Goal: Task Accomplishment & Management: Manage account settings

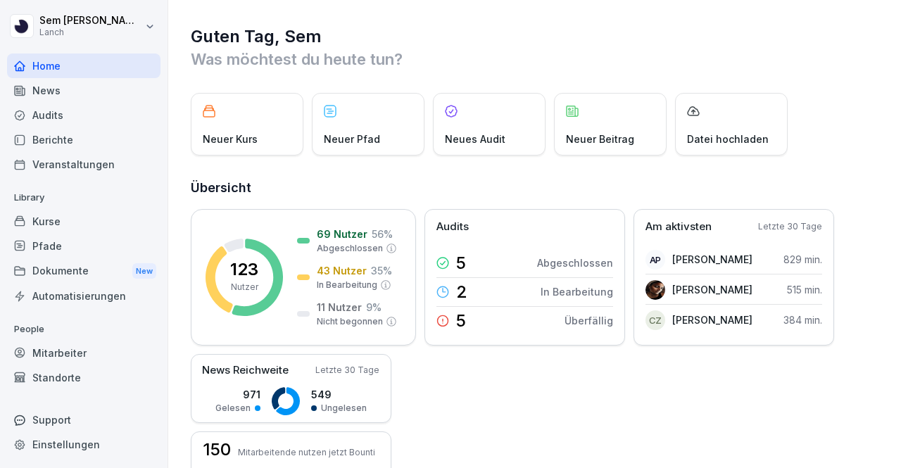
click at [70, 268] on div "Dokumente New" at bounding box center [83, 271] width 153 height 26
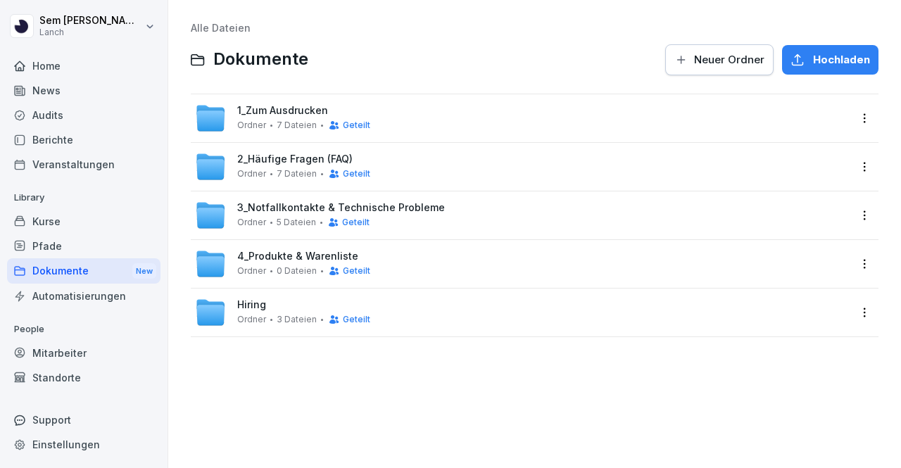
click at [281, 120] on div "Ordner 7 Dateien Geteilt" at bounding box center [303, 125] width 133 height 11
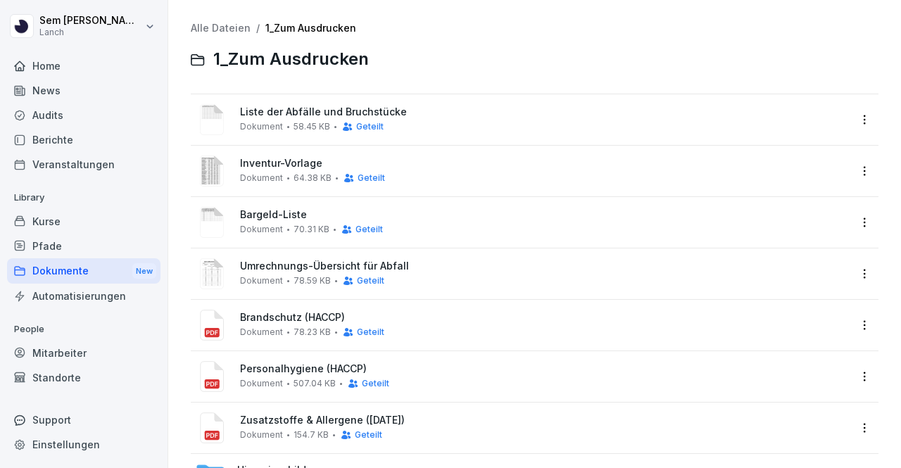
click at [200, 24] on link "Alle Dateien" at bounding box center [221, 28] width 60 height 12
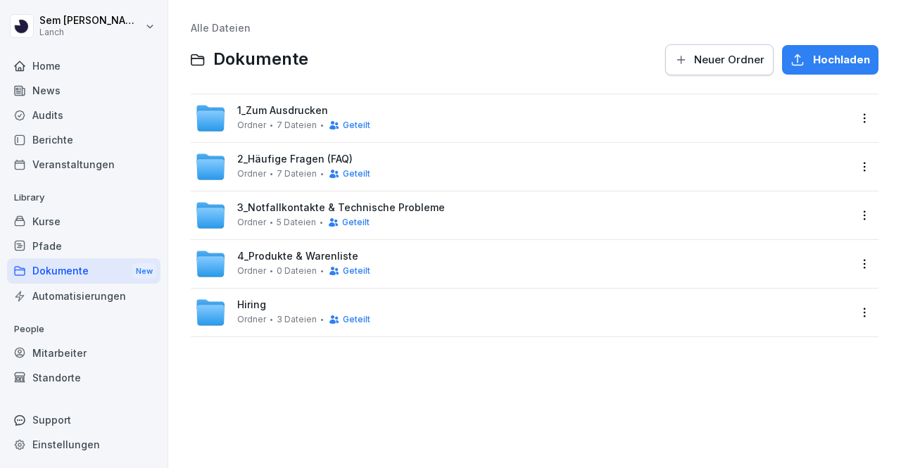
click at [259, 405] on div "Alle Dateien Dokumente Neuer Ordner Hochladen 1_Zum Ausdrucken Ordner 7 Dateien…" at bounding box center [534, 234] width 711 height 447
click at [76, 124] on div "Audits" at bounding box center [83, 115] width 153 height 25
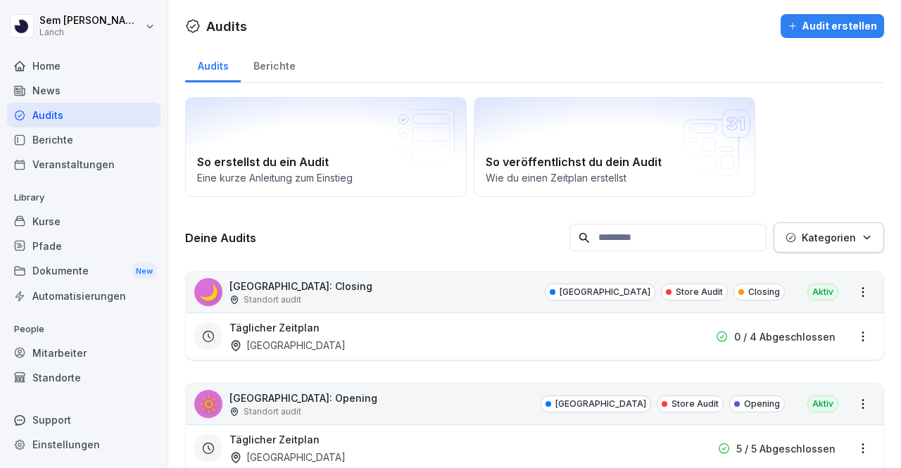
click at [379, 59] on div "Audits Berichte" at bounding box center [534, 64] width 699 height 37
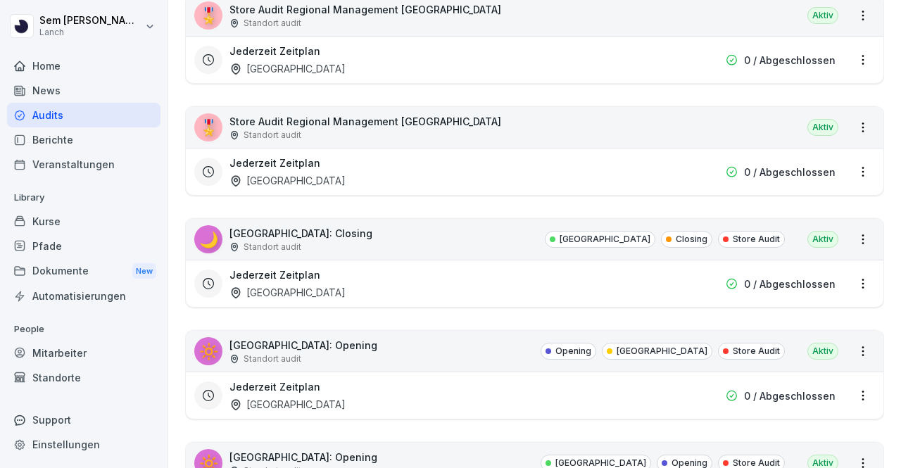
click at [851, 277] on html "Sem Schröder Lanch Home News Audits Berichte Veranstaltungen Library Kurse Pfad…" at bounding box center [450, 234] width 901 height 468
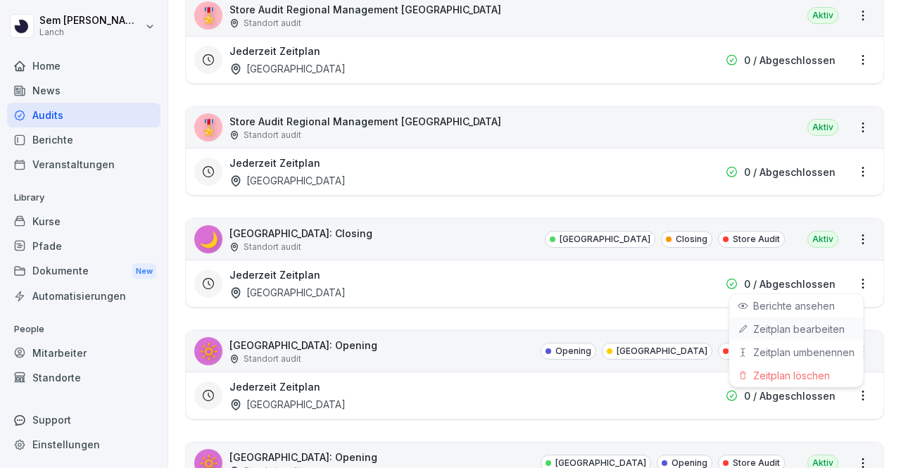
click at [0, 0] on link "Zeitplan bearbeiten" at bounding box center [0, 0] width 0 height 0
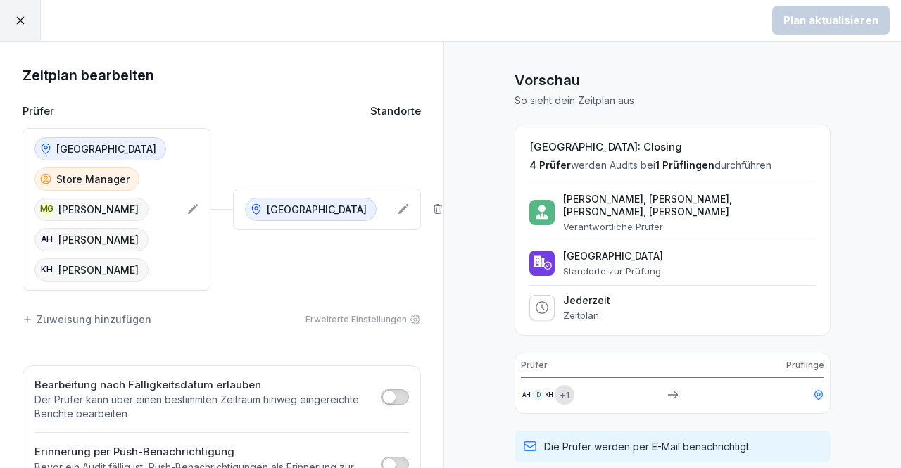
click at [188, 208] on icon at bounding box center [193, 209] width 10 height 10
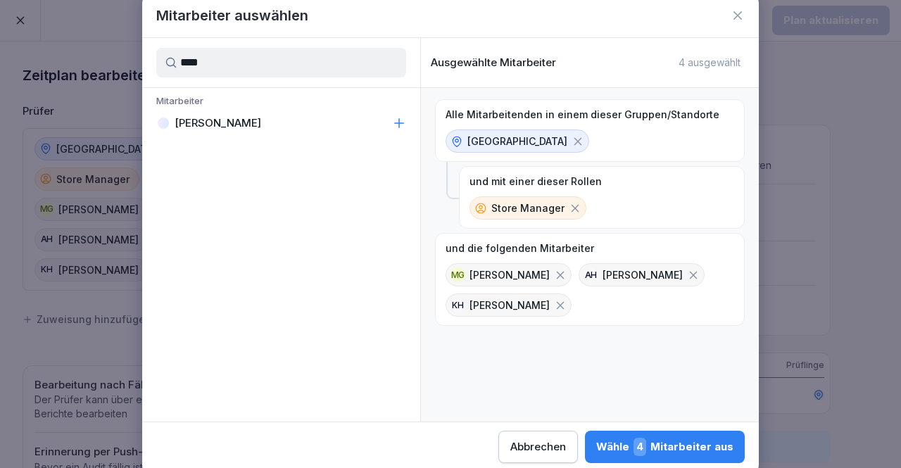
type input "****"
click at [320, 114] on div "[PERSON_NAME]" at bounding box center [281, 122] width 278 height 25
click at [666, 445] on div "Wähle 5 Mitarbeiter aus" at bounding box center [665, 447] width 136 height 18
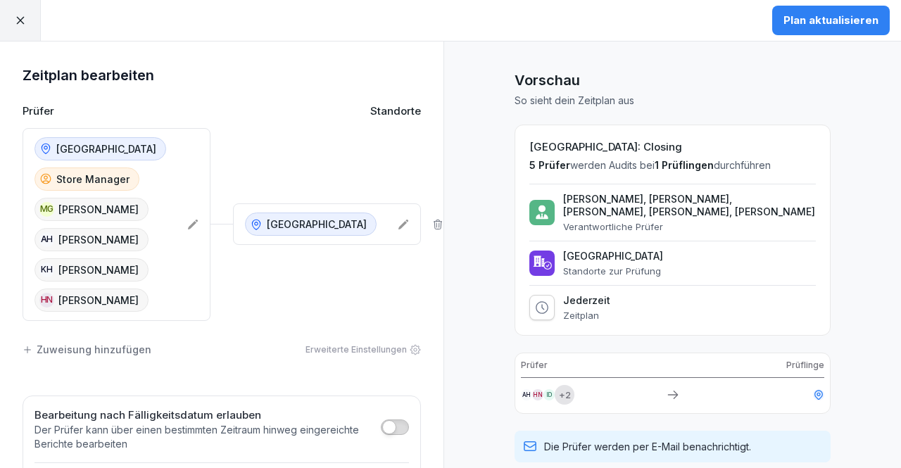
click at [822, 25] on div "Plan aktualisieren" at bounding box center [830, 20] width 95 height 15
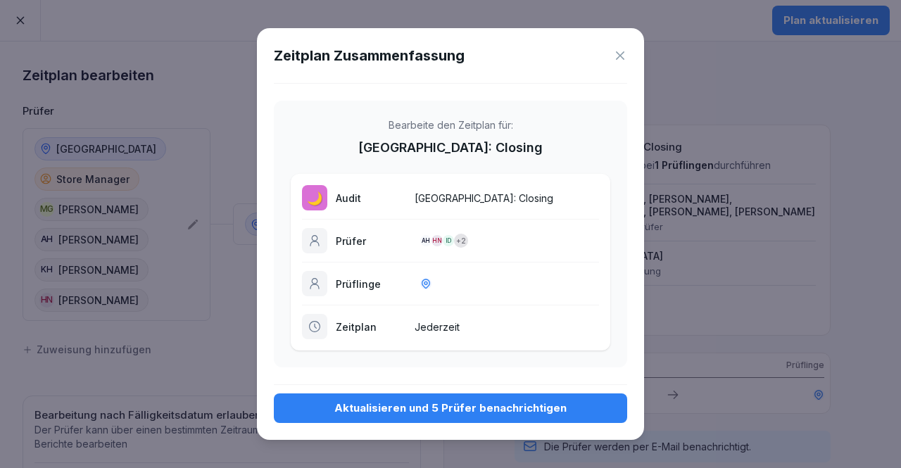
click at [515, 395] on button "Aktualisieren und 5 Prüfer benachrichtigen" at bounding box center [450, 408] width 353 height 30
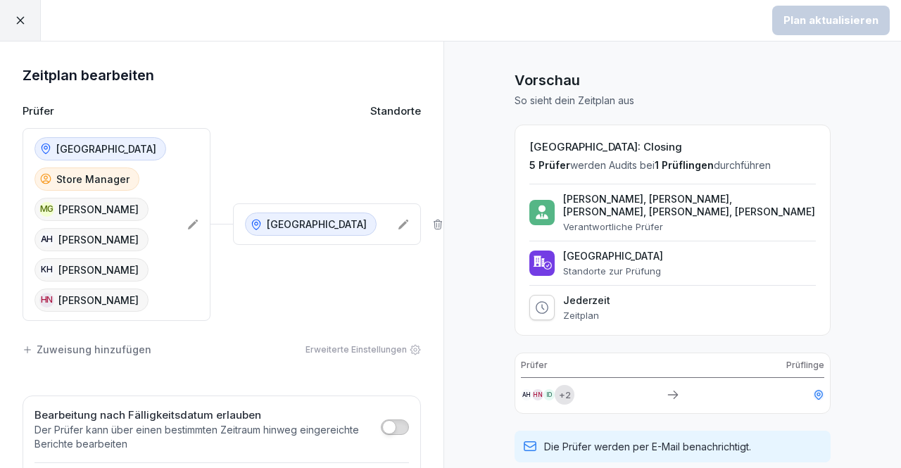
drag, startPoint x: 716, startPoint y: 208, endPoint x: 653, endPoint y: 209, distance: 63.3
click at [653, 209] on p "[PERSON_NAME], [PERSON_NAME], [PERSON_NAME], [PERSON_NAME], [PERSON_NAME]" at bounding box center [689, 205] width 253 height 25
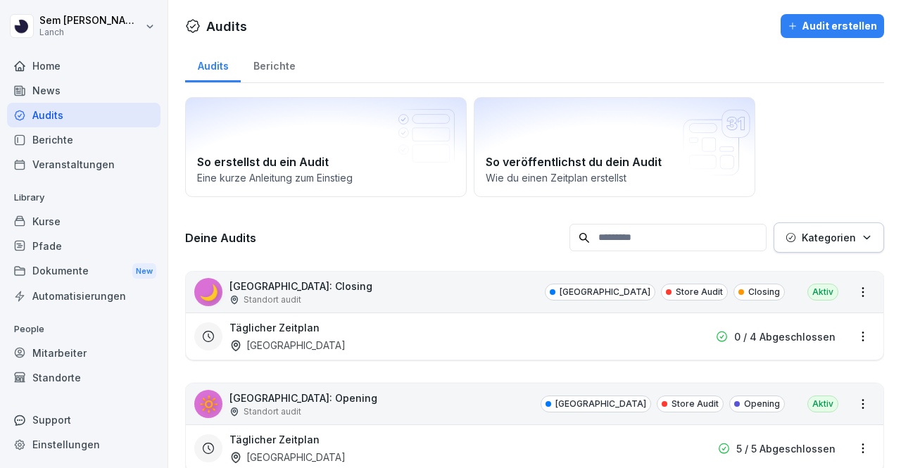
scroll to position [1449, 0]
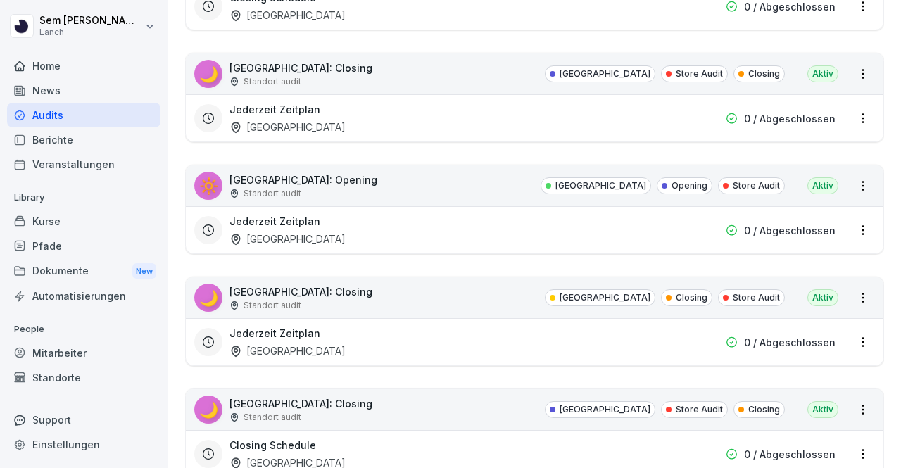
click at [848, 217] on html "Sem Schröder Lanch Home News Audits Berichte Veranstaltungen Library Kurse Pfad…" at bounding box center [450, 234] width 901 height 468
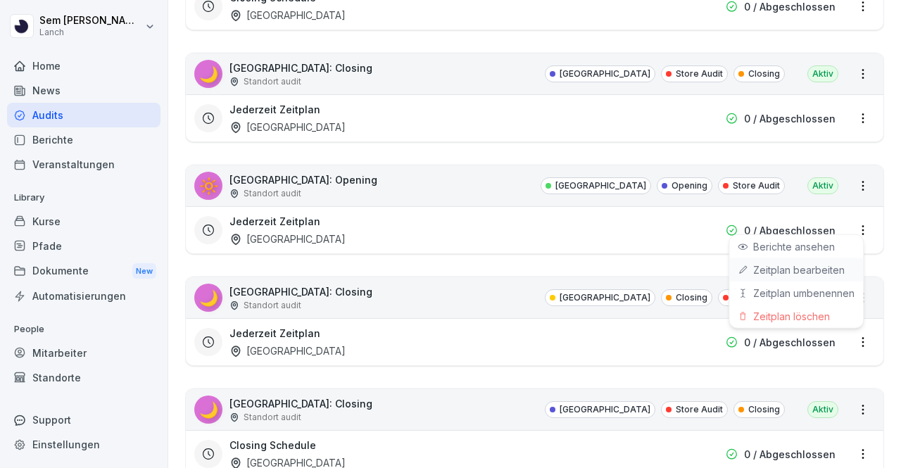
click at [0, 0] on link "Zeitplan bearbeiten" at bounding box center [0, 0] width 0 height 0
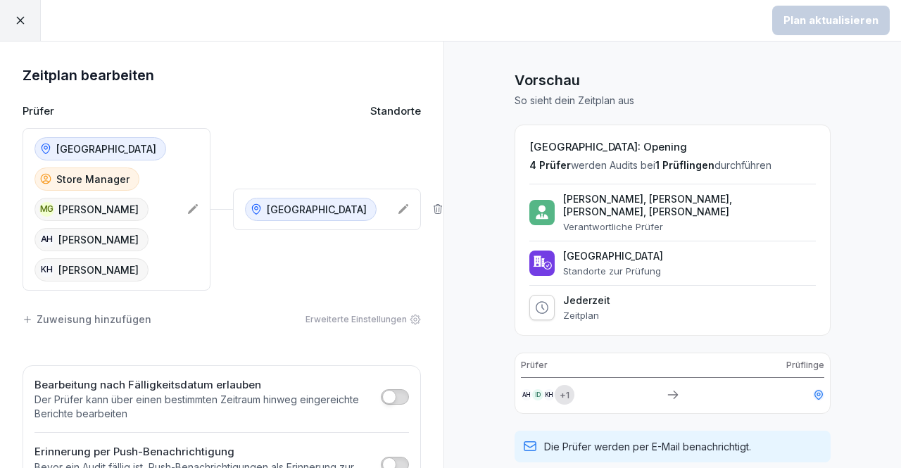
click at [187, 205] on icon at bounding box center [192, 208] width 11 height 11
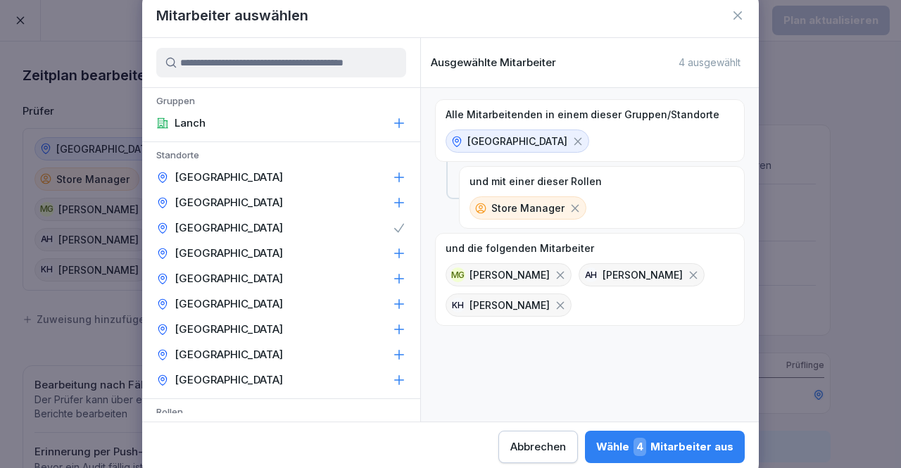
click at [282, 67] on input at bounding box center [281, 63] width 250 height 30
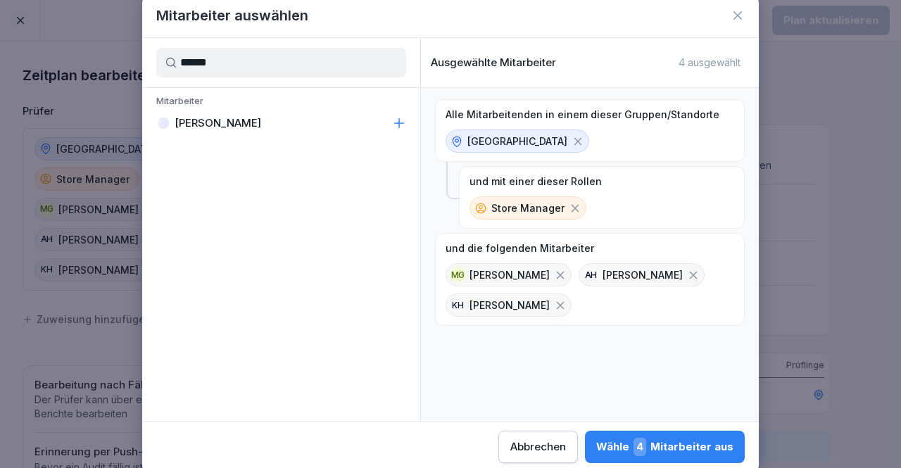
type input "******"
click at [277, 115] on div "[PERSON_NAME]" at bounding box center [281, 122] width 278 height 25
click at [682, 440] on div "Wähle 5 Mitarbeiter aus" at bounding box center [665, 447] width 136 height 18
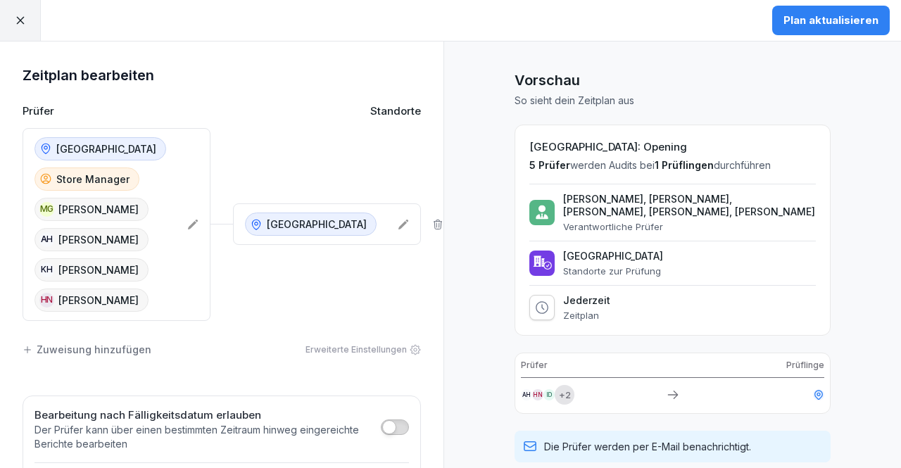
click at [855, 24] on div "Plan aktualisieren" at bounding box center [830, 20] width 95 height 15
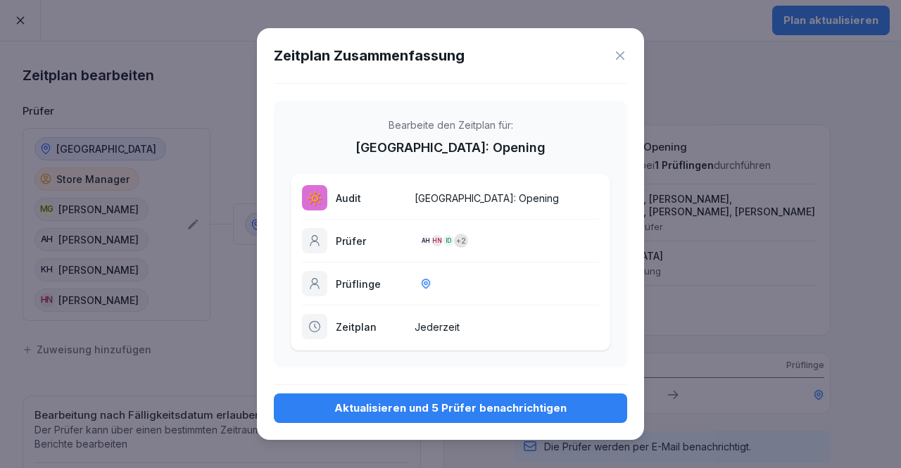
click at [559, 398] on button "Aktualisieren und 5 Prüfer benachrichtigen" at bounding box center [450, 408] width 353 height 30
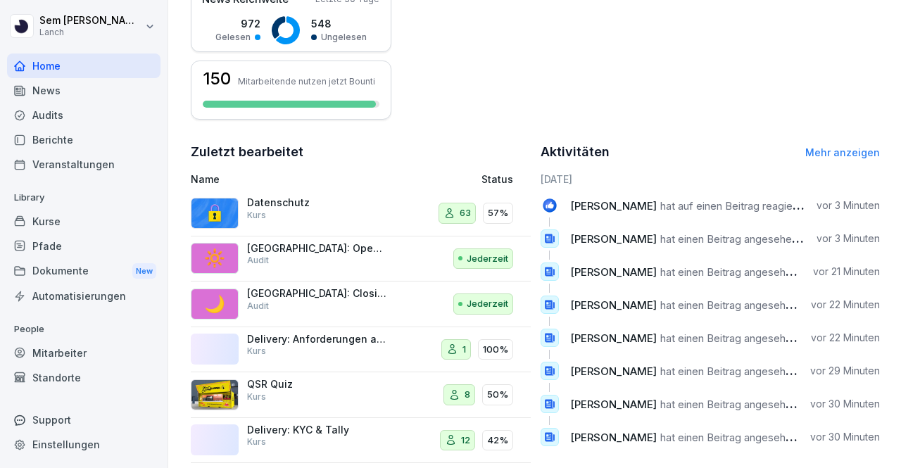
scroll to position [234, 0]
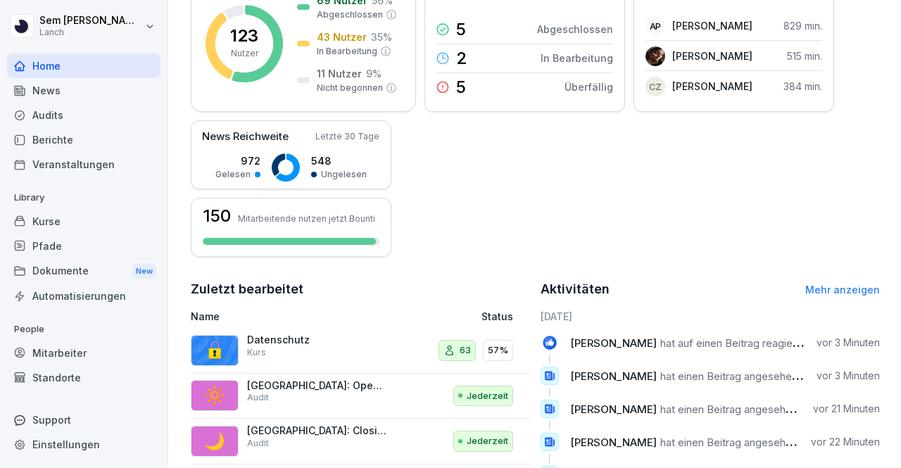
click at [72, 222] on div "Kurse" at bounding box center [83, 221] width 153 height 25
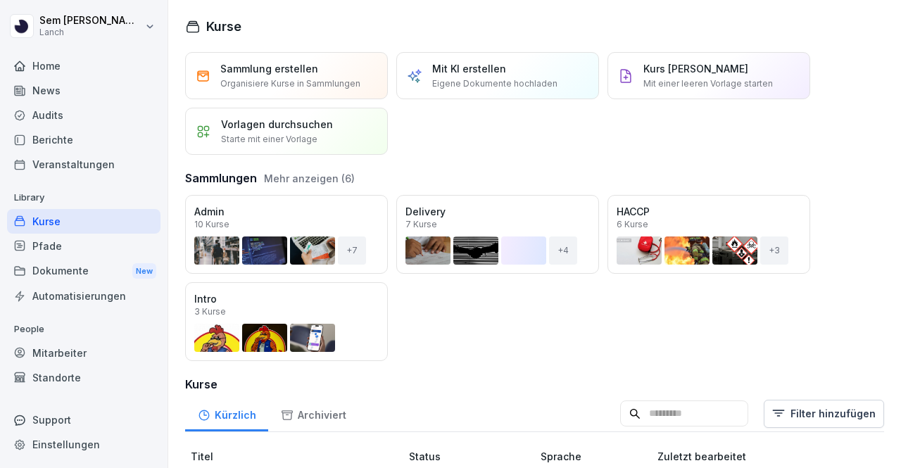
click at [101, 123] on div "Audits" at bounding box center [83, 115] width 153 height 25
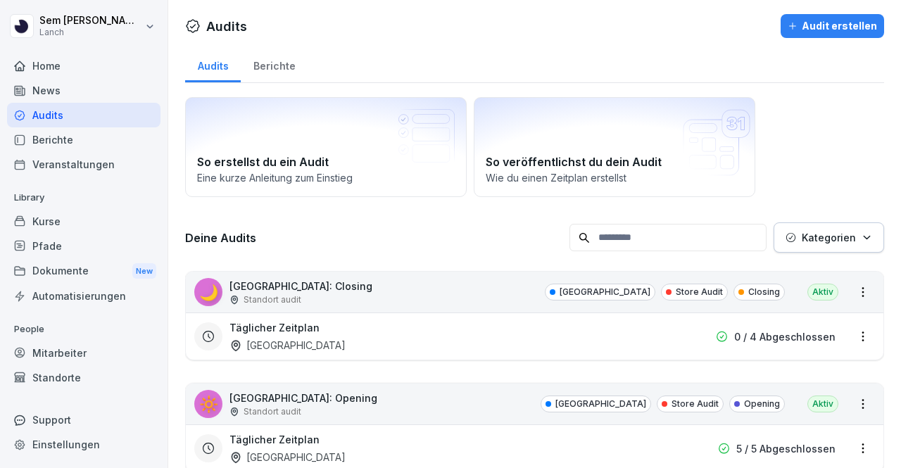
scroll to position [500, 0]
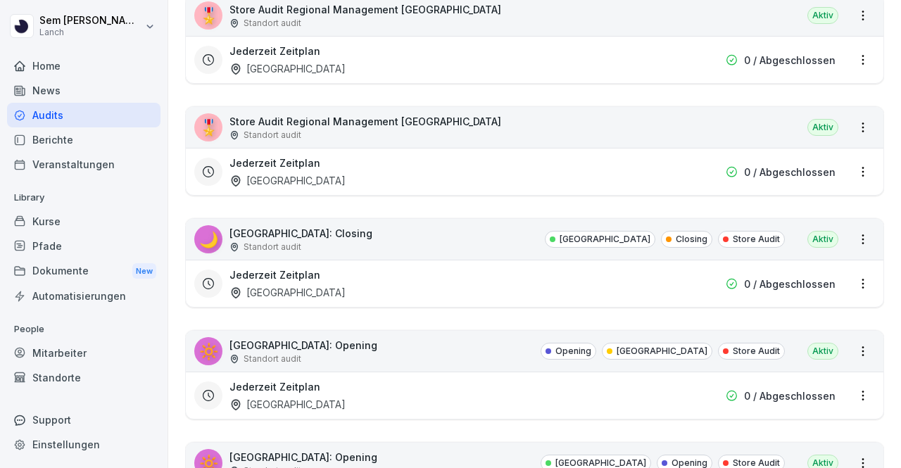
drag, startPoint x: 851, startPoint y: 281, endPoint x: 879, endPoint y: 282, distance: 28.9
click at [862, 274] on div "Jederzeit Zeitplan Dortmund 0 / Abgeschlossen" at bounding box center [534, 283] width 697 height 47
drag, startPoint x: 847, startPoint y: 279, endPoint x: 863, endPoint y: 283, distance: 16.6
click at [863, 283] on div "Jederzeit Zeitplan Dortmund 0 / Abgeschlossen" at bounding box center [534, 283] width 697 height 47
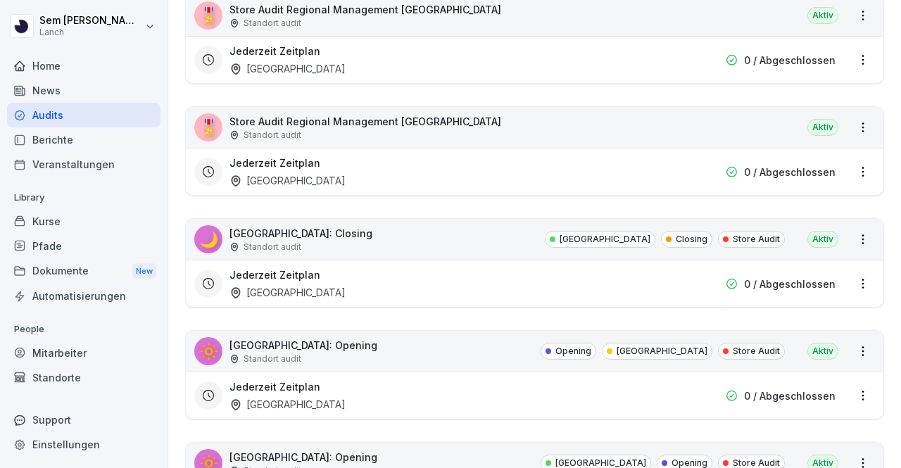
click at [853, 283] on html "Sem Schröder Lanch Home News Audits Berichte Veranstaltungen Library Kurse Pfad…" at bounding box center [450, 234] width 901 height 468
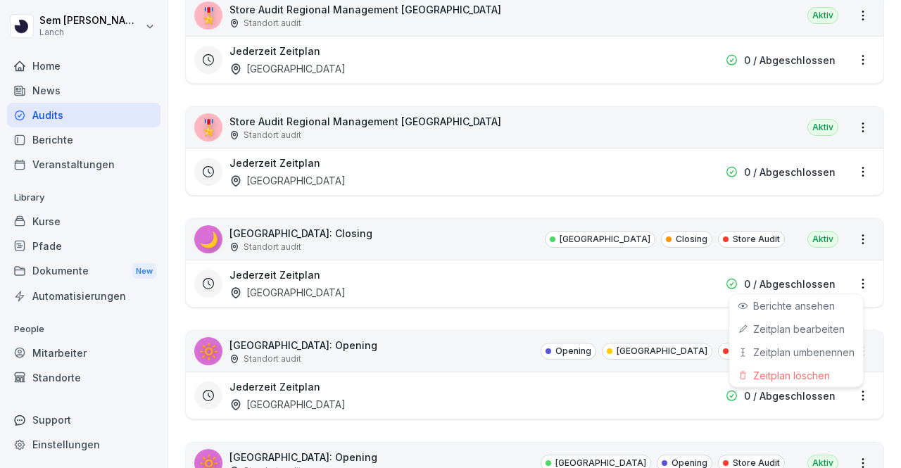
scroll to position [1449, 0]
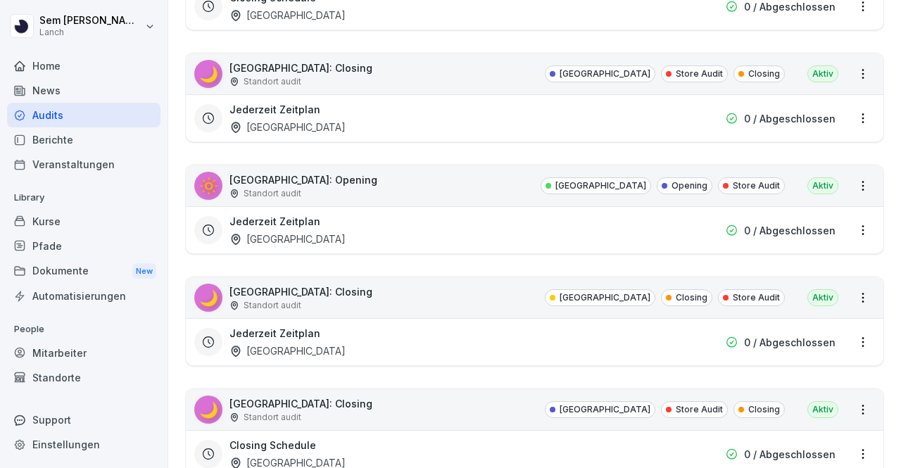
drag, startPoint x: 852, startPoint y: 223, endPoint x: 871, endPoint y: 227, distance: 19.5
click at [871, 227] on div "Jederzeit Zeitplan Dortmund 0 / Abgeschlossen" at bounding box center [534, 229] width 697 height 47
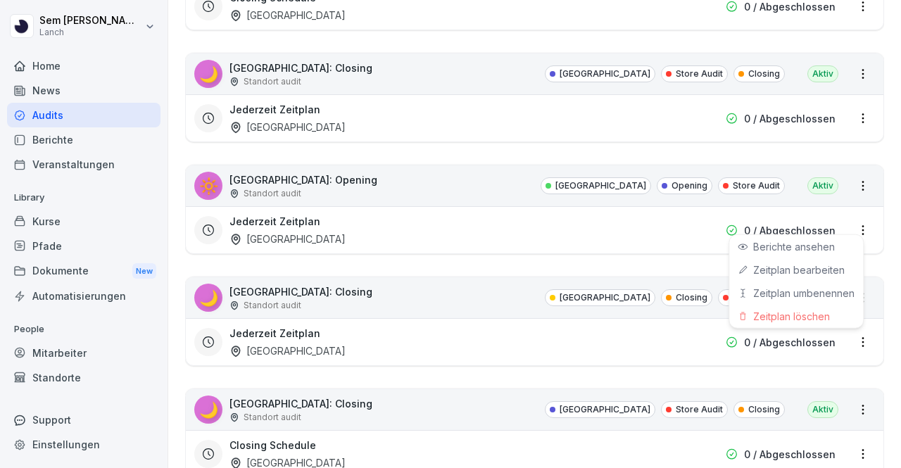
click at [744, 424] on html "Sem Schröder Lanch Home News Audits Berichte Veranstaltungen Library Kurse Pfad…" at bounding box center [450, 234] width 901 height 468
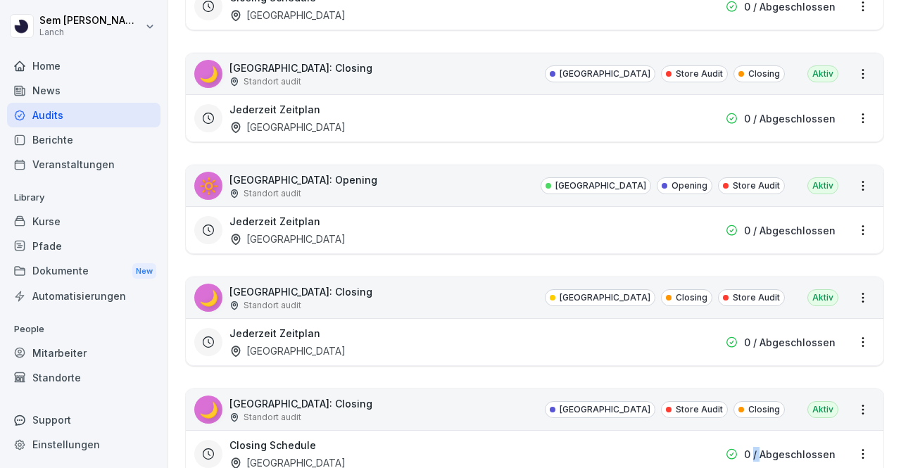
click at [849, 224] on html "Sem Schröder Lanch Home News Audits Berichte Veranstaltungen Library Kurse Pfad…" at bounding box center [450, 234] width 901 height 468
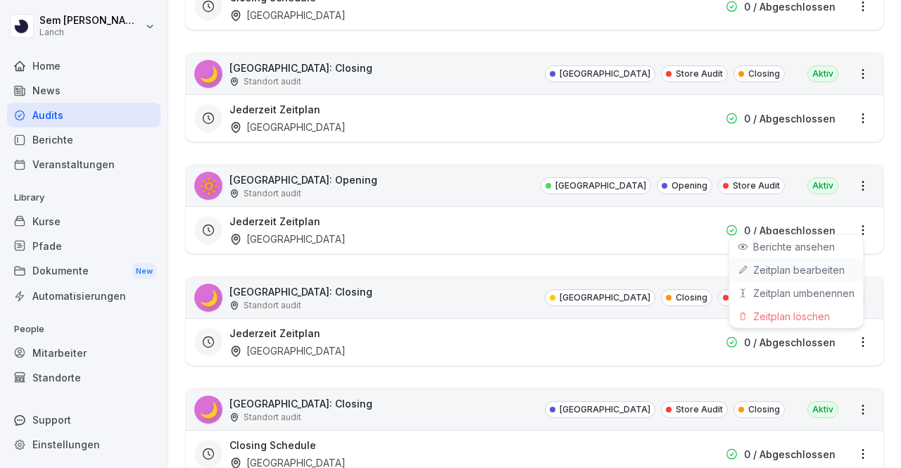
click at [792, 276] on div "Zeitplan bearbeiten" at bounding box center [796, 269] width 134 height 23
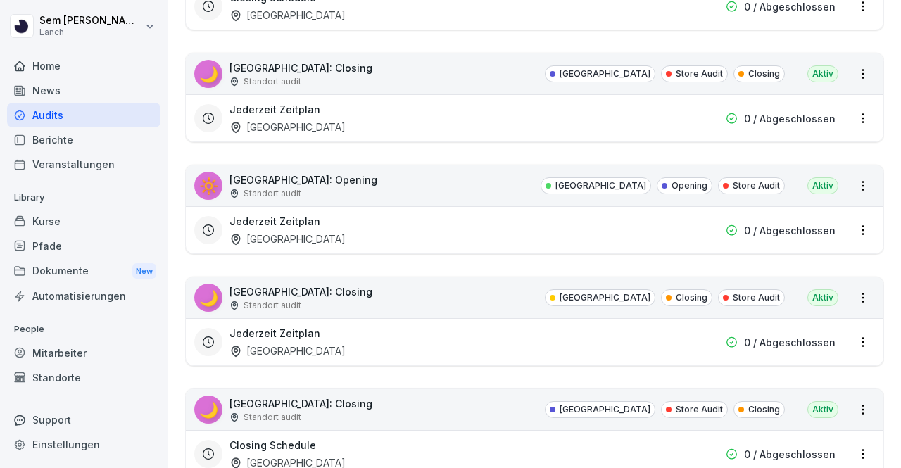
drag, startPoint x: 792, startPoint y: 276, endPoint x: 863, endPoint y: 219, distance: 90.5
click at [863, 219] on div "Jederzeit Zeitplan Dortmund 0 / Abgeschlossen" at bounding box center [534, 229] width 697 height 47
click at [851, 219] on html "Sem Schröder Lanch Home News Audits Berichte Veranstaltungen Library Kurse Pfad…" at bounding box center [450, 234] width 901 height 468
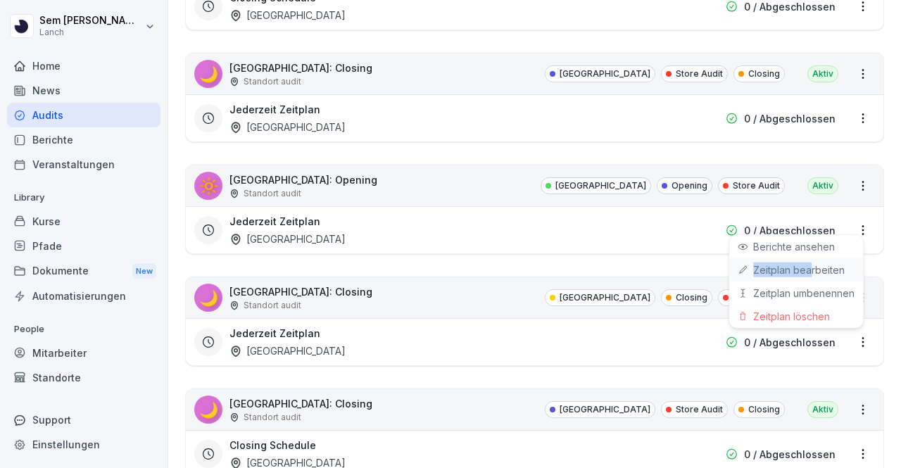
drag, startPoint x: 783, startPoint y: 262, endPoint x: 809, endPoint y: 263, distance: 26.0
click at [809, 263] on div "Zeitplan bearbeiten" at bounding box center [796, 269] width 134 height 23
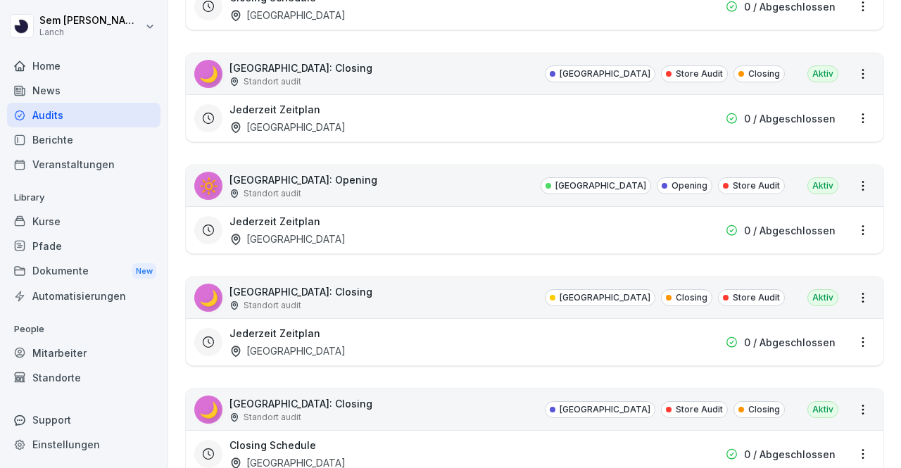
click at [849, 219] on html "Sem Schröder Lanch Home News Audits Berichte Veranstaltungen Library Kurse Pfad…" at bounding box center [450, 234] width 901 height 468
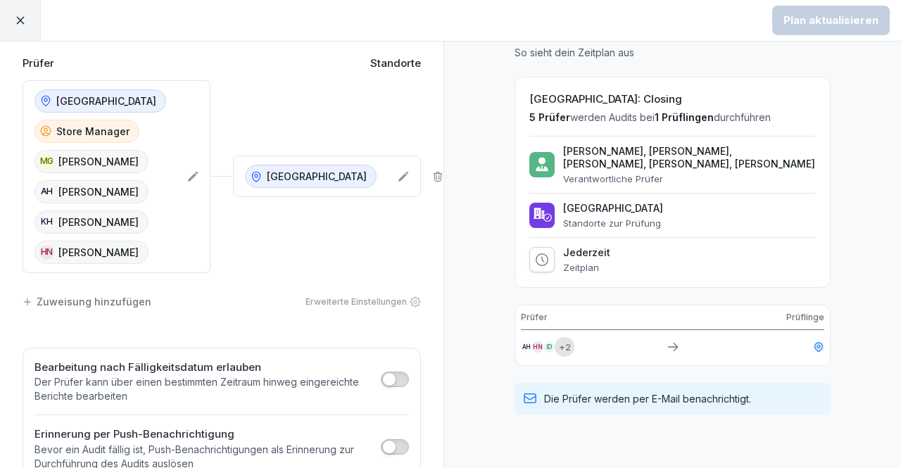
scroll to position [44, 0]
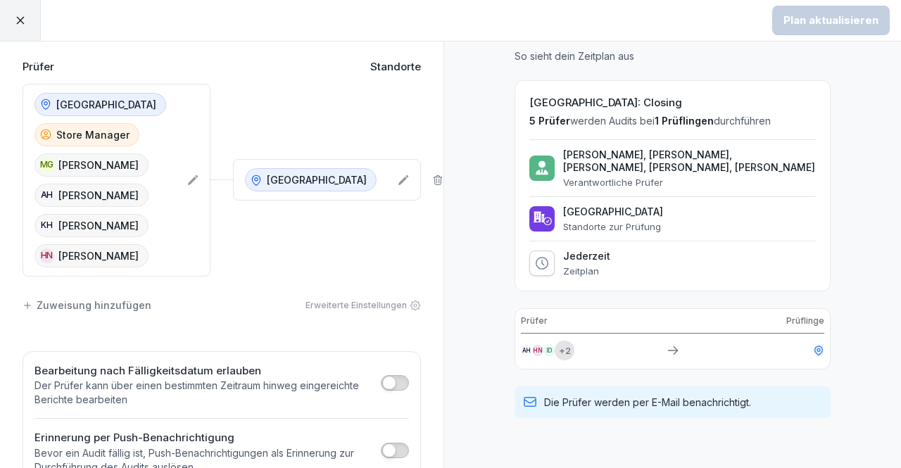
click at [448, 97] on div "Vorschau So sieht dein Zeitplan aus Dortmund: Closing 5 Prüfer werden Audits be…" at bounding box center [671, 326] width 457 height 658
